Goal: Task Accomplishment & Management: Use online tool/utility

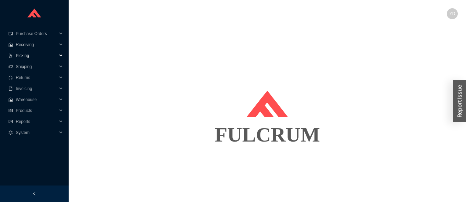
click at [46, 56] on span "Picking" at bounding box center [36, 55] width 41 height 11
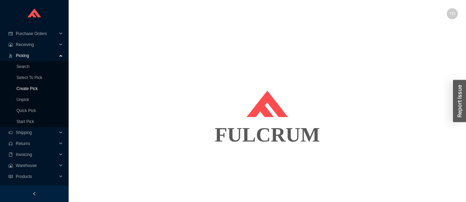
click at [34, 90] on link "Create Pick" at bounding box center [26, 88] width 21 height 5
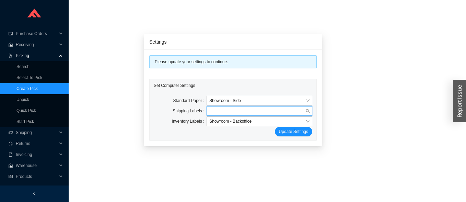
click at [248, 110] on input "search" at bounding box center [257, 110] width 96 height 9
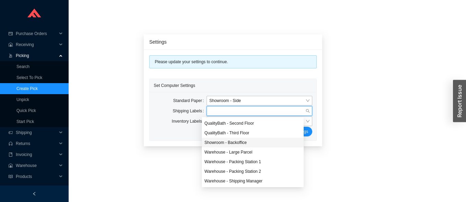
click at [246, 142] on div "Showroom - Backoffice" at bounding box center [252, 142] width 96 height 6
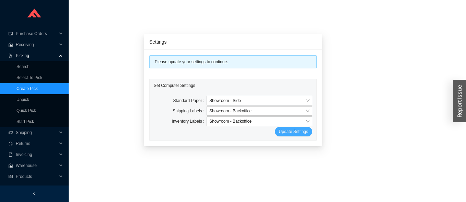
click at [290, 130] on span "Update Settings" at bounding box center [293, 131] width 29 height 7
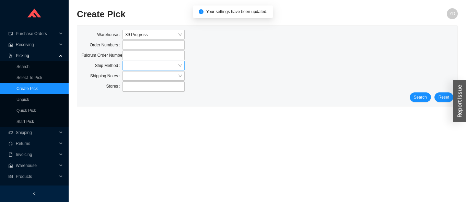
click at [151, 65] on input "search" at bounding box center [151, 65] width 52 height 9
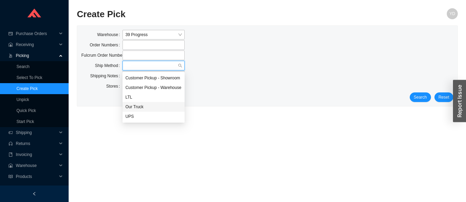
click at [145, 106] on div "Our Truck" at bounding box center [153, 107] width 57 height 6
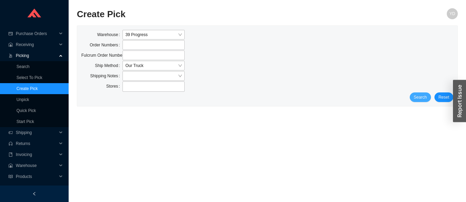
click at [420, 97] on span "Search" at bounding box center [420, 97] width 13 height 7
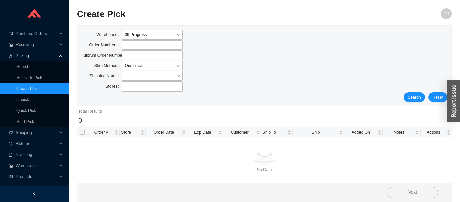
scroll to position [3, 0]
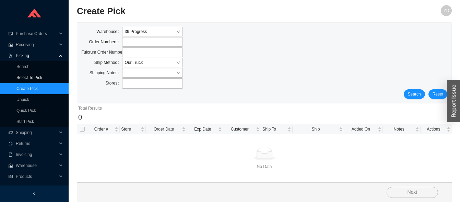
click at [42, 77] on link "Select To Pick" at bounding box center [29, 77] width 26 height 5
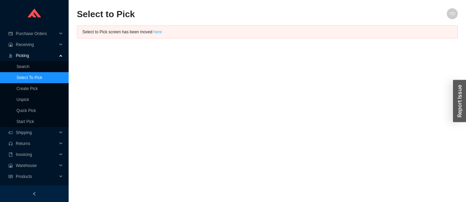
click at [156, 32] on link "here" at bounding box center [157, 32] width 8 height 5
click at [153, 31] on link "here" at bounding box center [157, 32] width 8 height 5
